Goal: Understand process/instructions

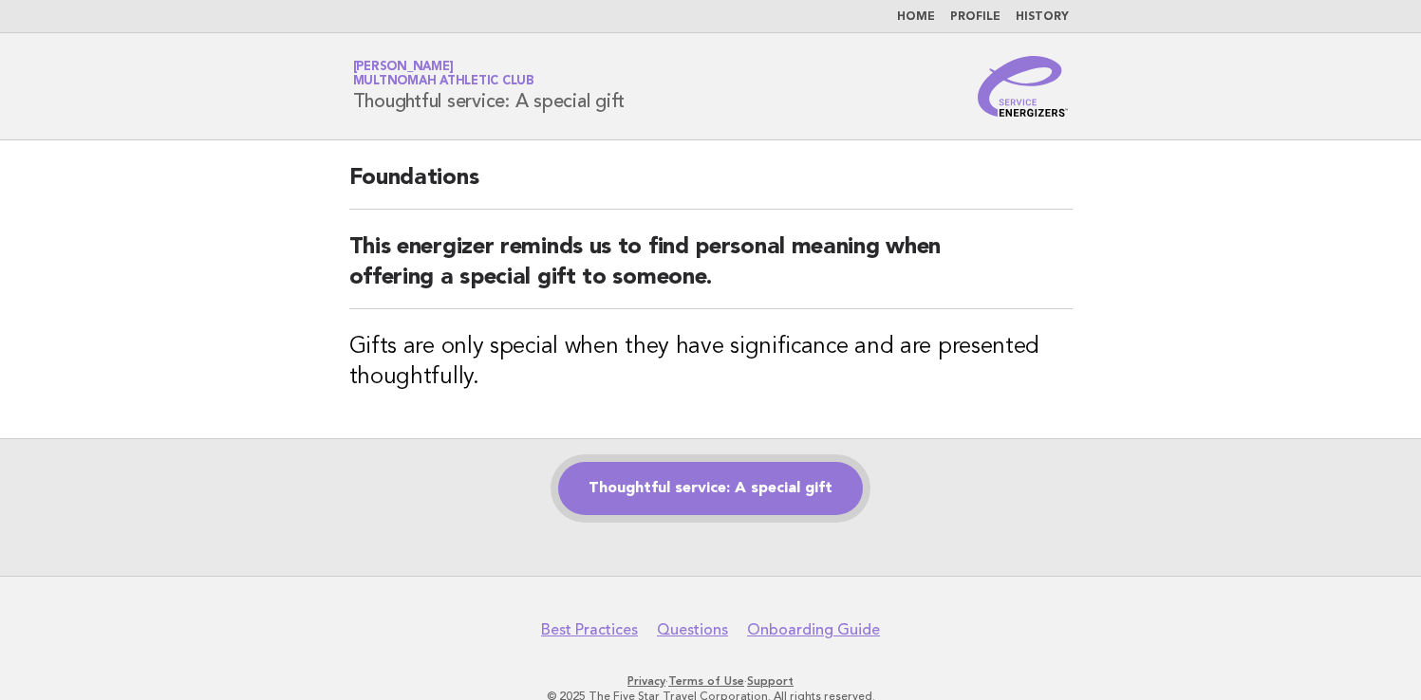
click at [746, 470] on link "Thoughtful service: A special gift" at bounding box center [710, 488] width 305 height 53
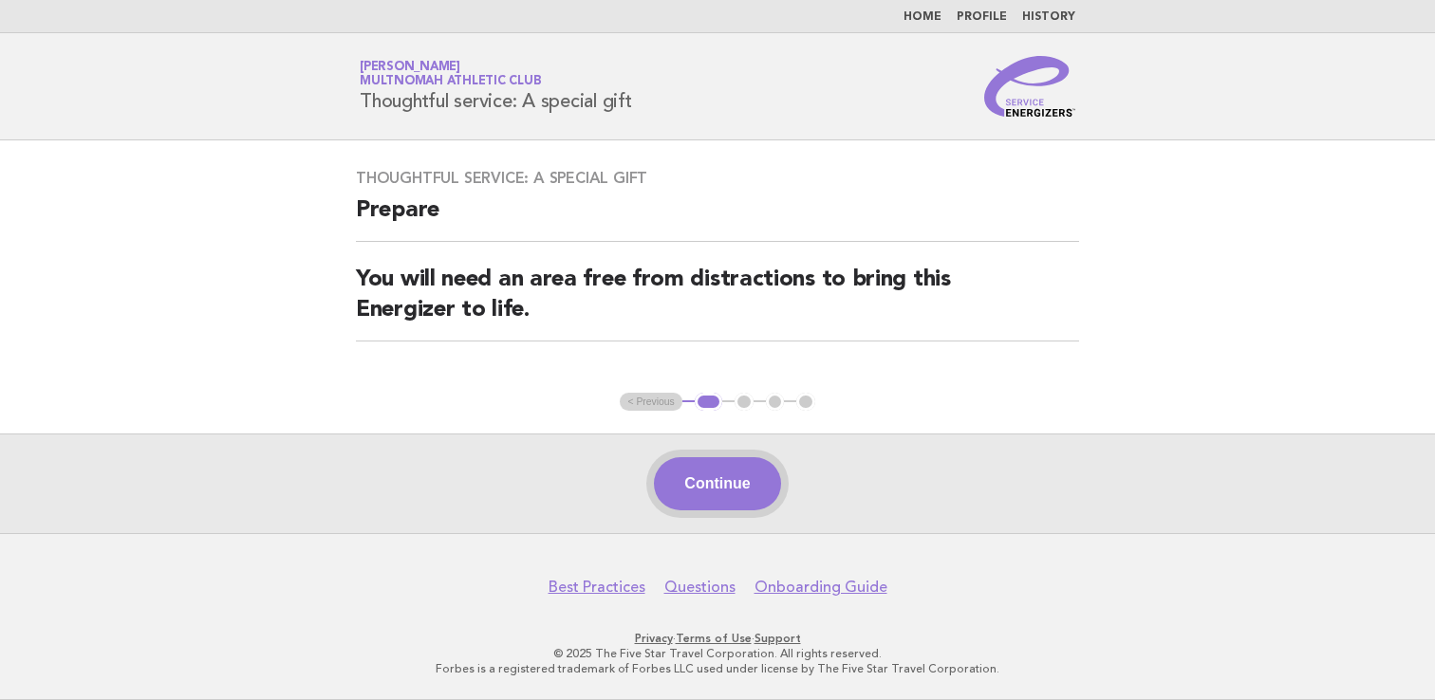
click at [737, 491] on button "Continue" at bounding box center [717, 483] width 126 height 53
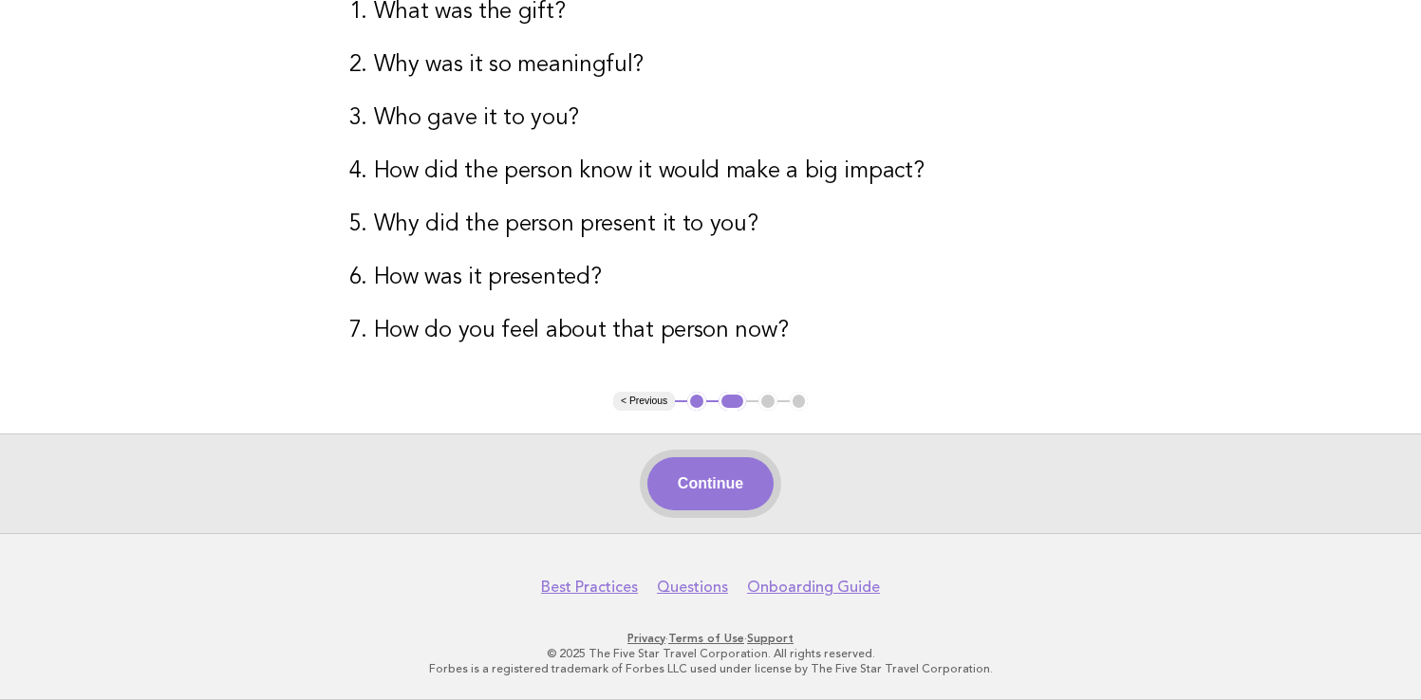
click at [725, 474] on button "Continue" at bounding box center [710, 483] width 126 height 53
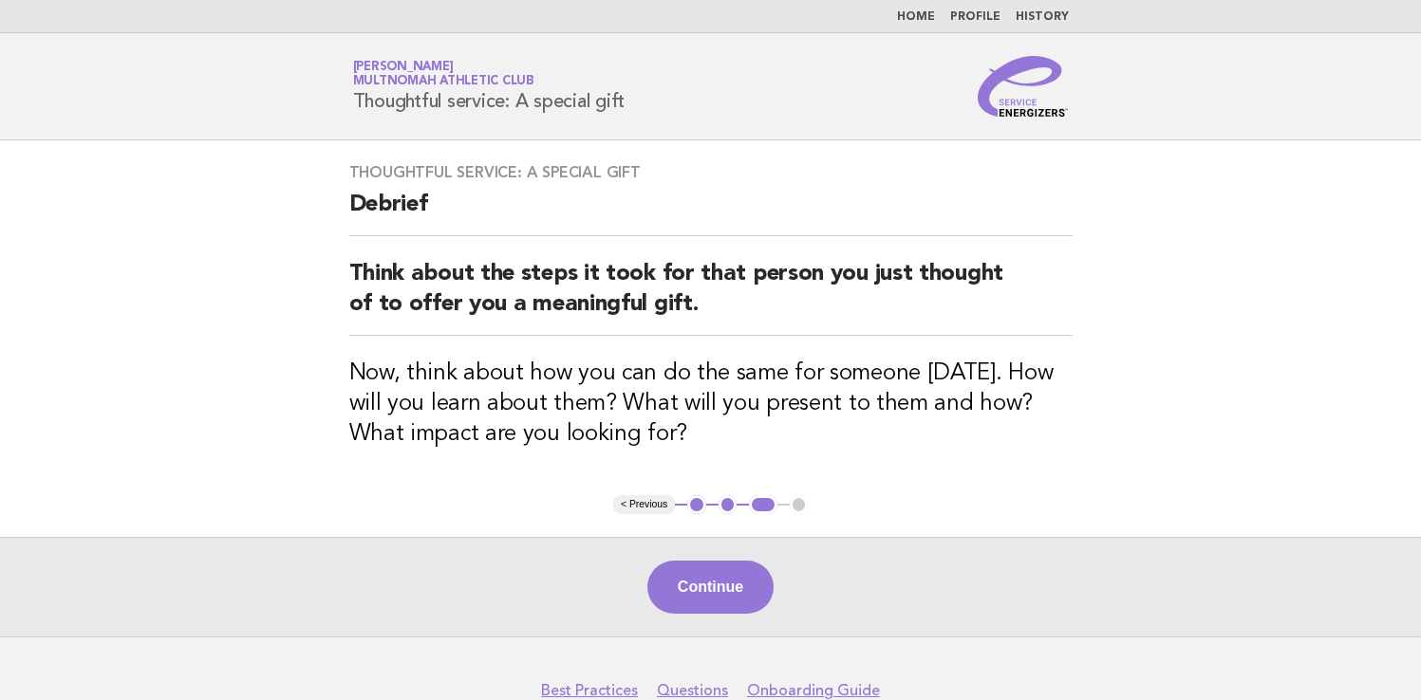
click at [689, 584] on button "Continue" at bounding box center [710, 587] width 126 height 53
